Goal: Task Accomplishment & Management: Use online tool/utility

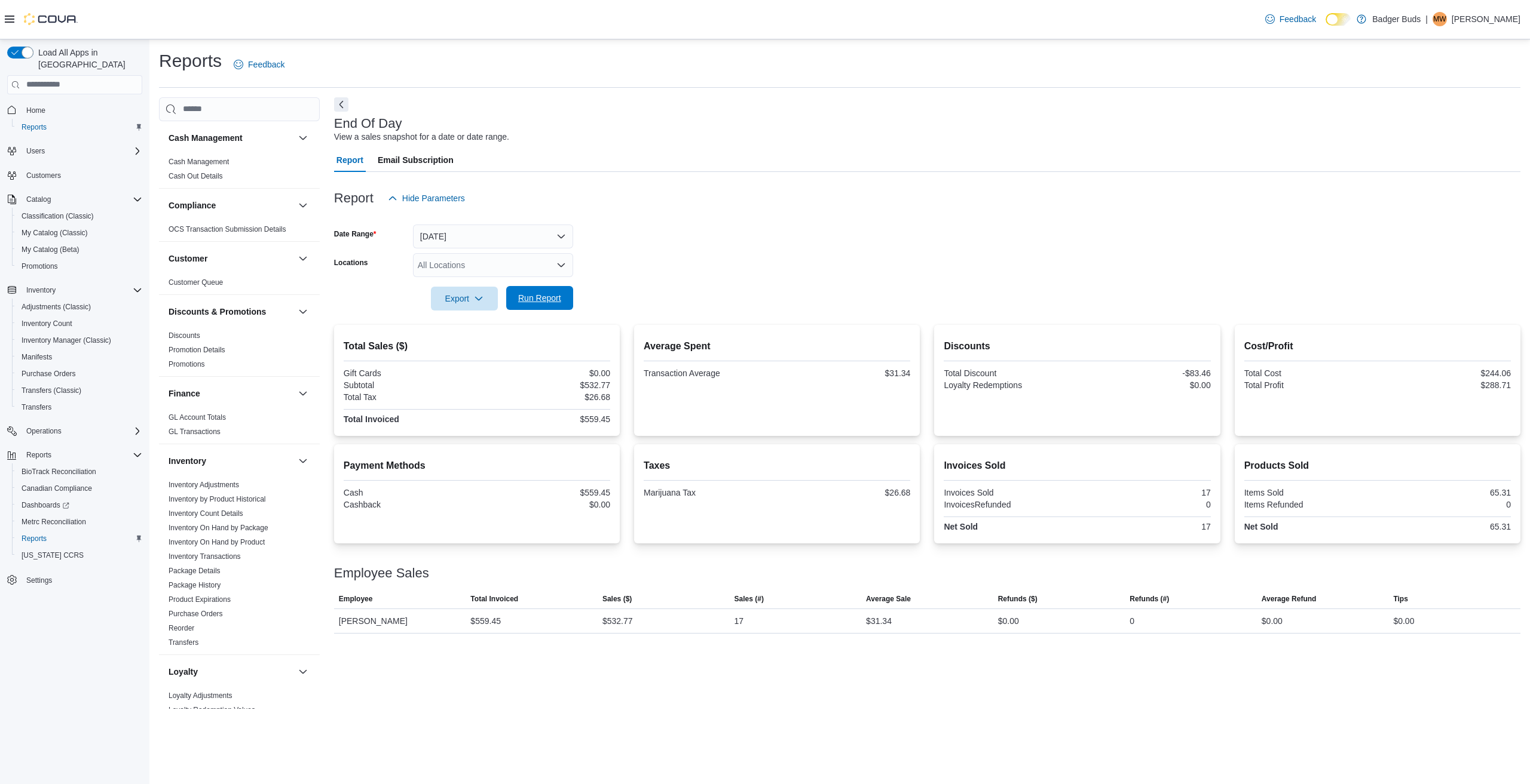
click at [531, 293] on span "Run Report" at bounding box center [539, 298] width 43 height 12
click at [527, 294] on span "Run Report" at bounding box center [539, 298] width 43 height 12
click at [660, 209] on div "Report Hide Parameters" at bounding box center [927, 198] width 1186 height 24
drag, startPoint x: 660, startPoint y: 209, endPoint x: 765, endPoint y: 378, distance: 199.0
click at [660, 209] on div "Report Hide Parameters" at bounding box center [927, 198] width 1186 height 24
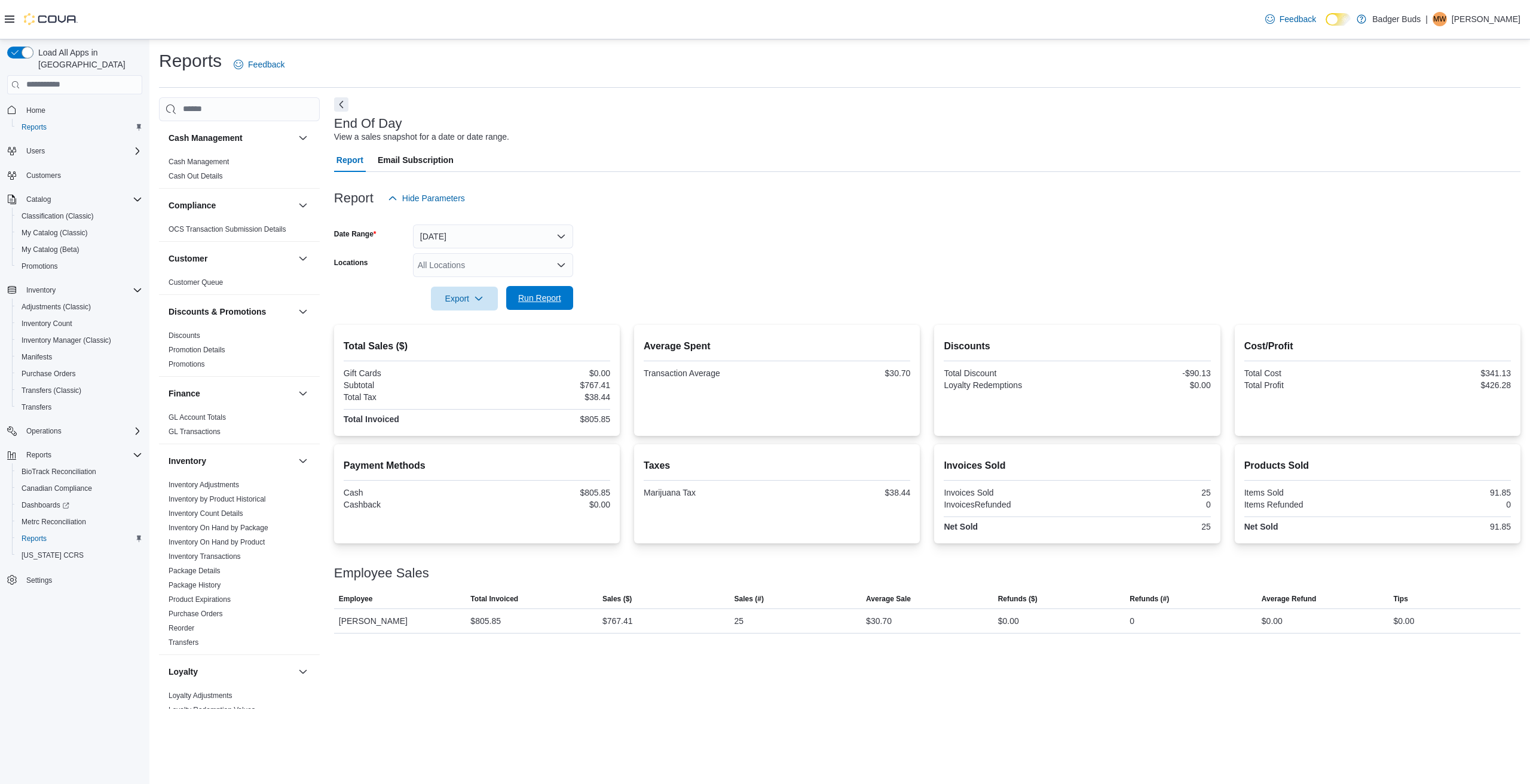
click at [531, 292] on span "Run Report" at bounding box center [539, 299] width 53 height 24
